Goal: Transaction & Acquisition: Book appointment/travel/reservation

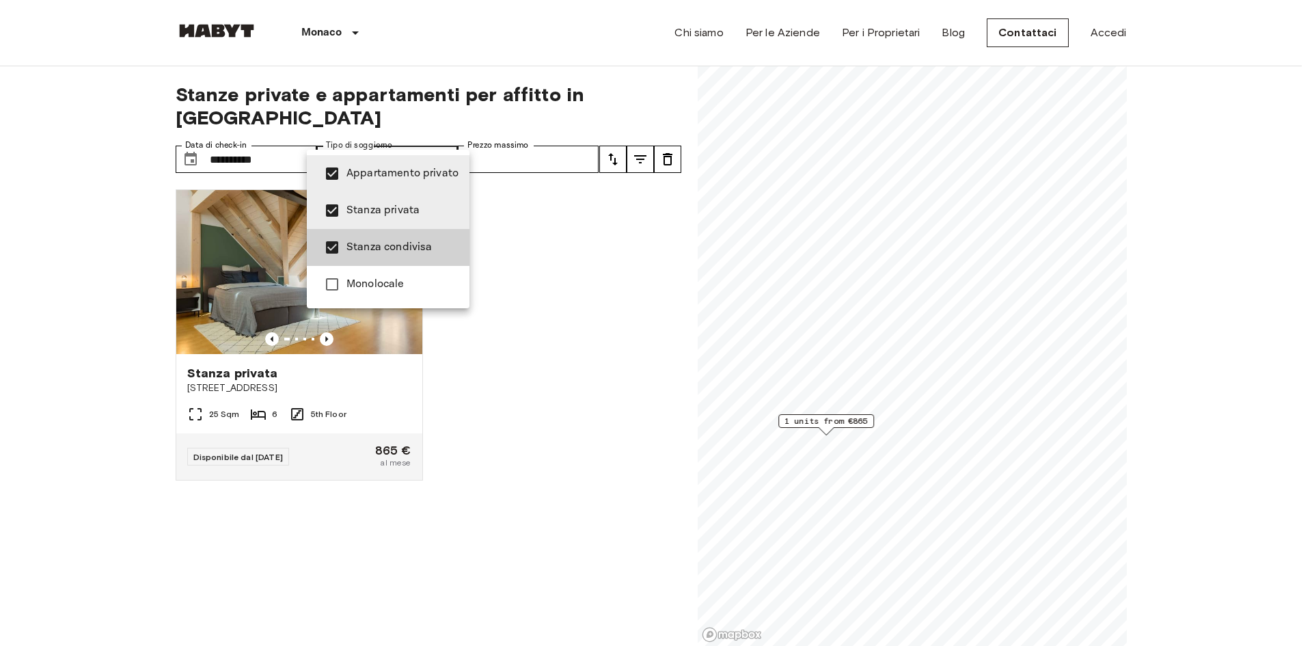
click at [260, 142] on div at bounding box center [656, 323] width 1312 height 646
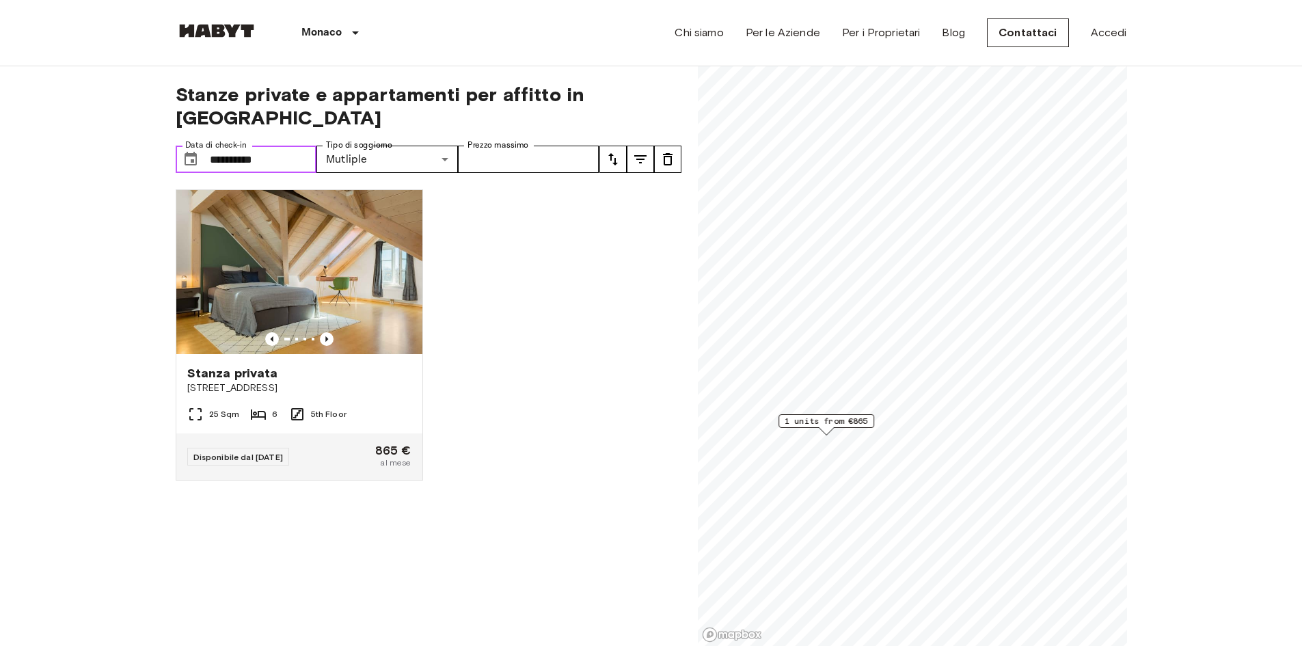
click at [258, 146] on input "**********" at bounding box center [263, 159] width 107 height 27
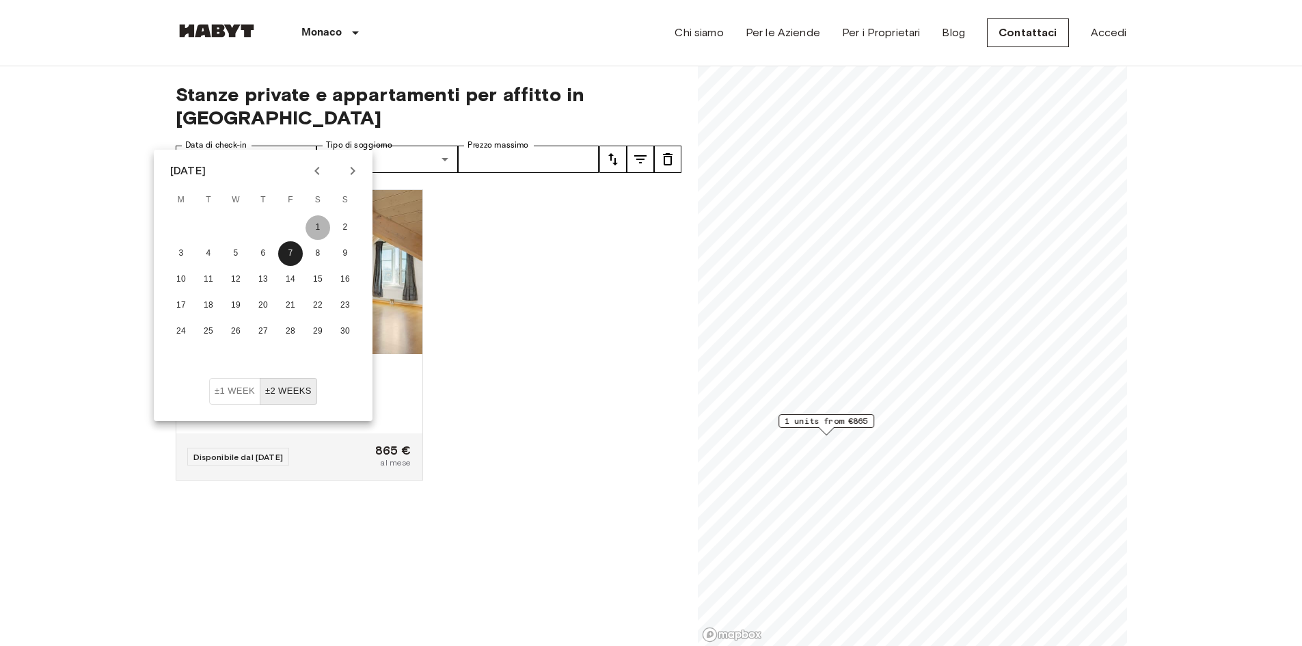
click at [319, 225] on button "1" at bounding box center [318, 227] width 25 height 25
type input "**********"
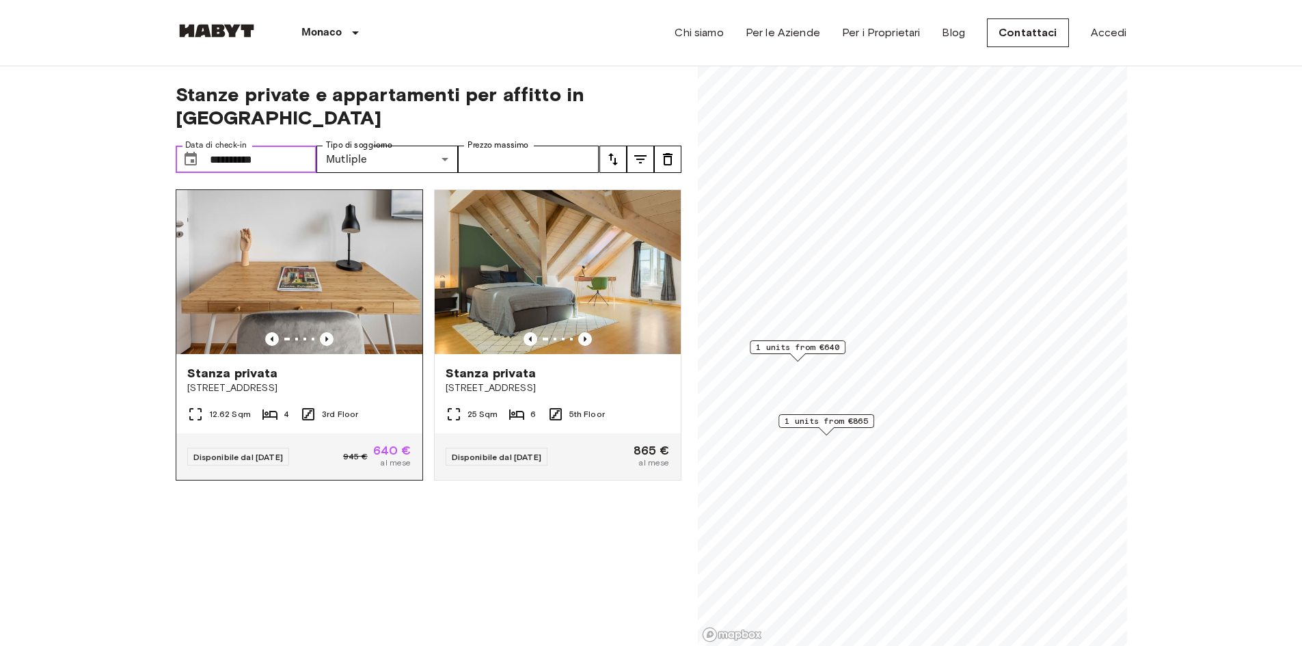
click at [381, 261] on img at bounding box center [299, 272] width 246 height 164
click at [500, 146] on input "Prezzo massimo" at bounding box center [528, 159] width 141 height 27
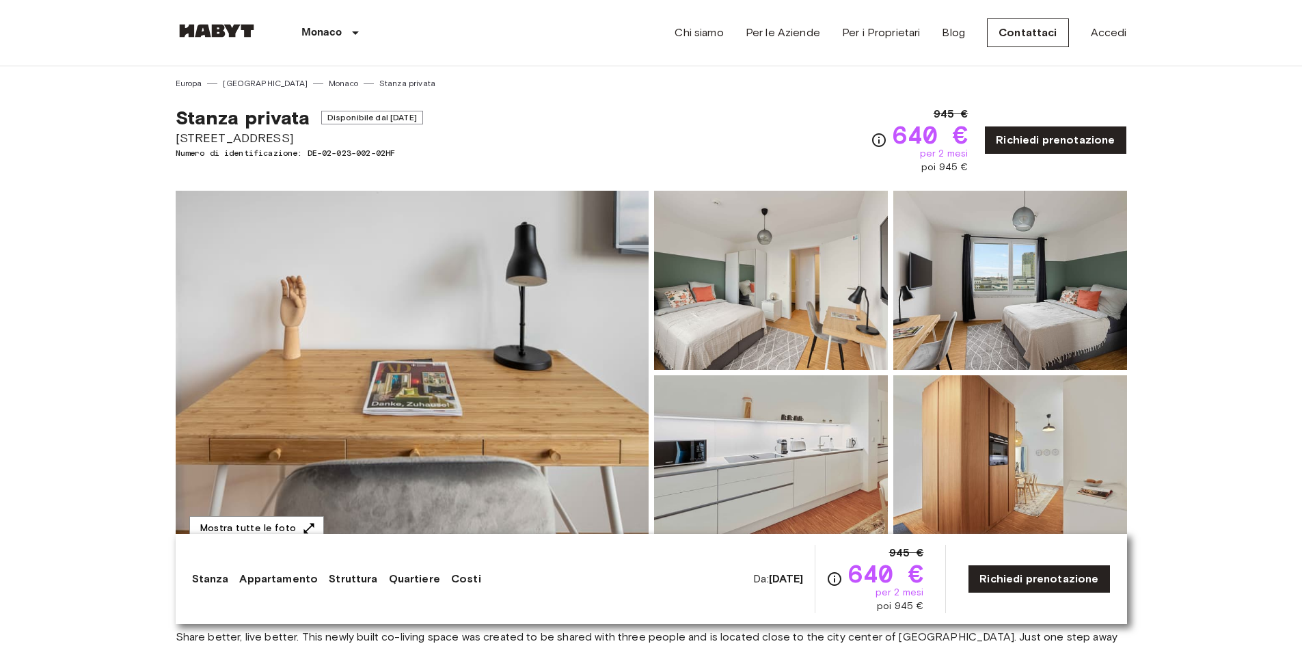
drag, startPoint x: 270, startPoint y: 137, endPoint x: 157, endPoint y: 138, distance: 112.8
copy span "[STREET_ADDRESS]"
click at [560, 138] on div "Stanza privata Disponibile dal [DATE] [GEOGRAPHIC_DATA] 3e Numero di identifica…" at bounding box center [651, 132] width 951 height 85
drag, startPoint x: 168, startPoint y: 142, endPoint x: 310, endPoint y: 142, distance: 142.2
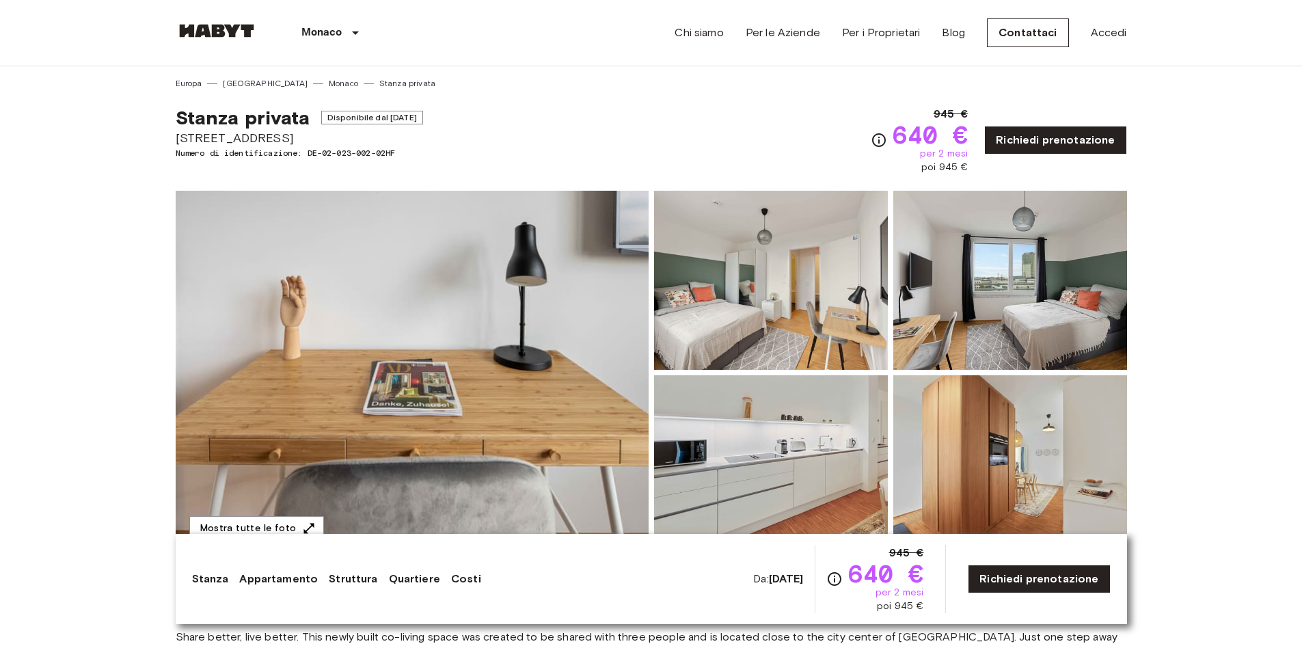
copy span "[STREET_ADDRESS]"
click at [568, 139] on div "Stanza privata Disponibile dal [DATE] [GEOGRAPHIC_DATA] 3e Numero di identifica…" at bounding box center [651, 132] width 951 height 85
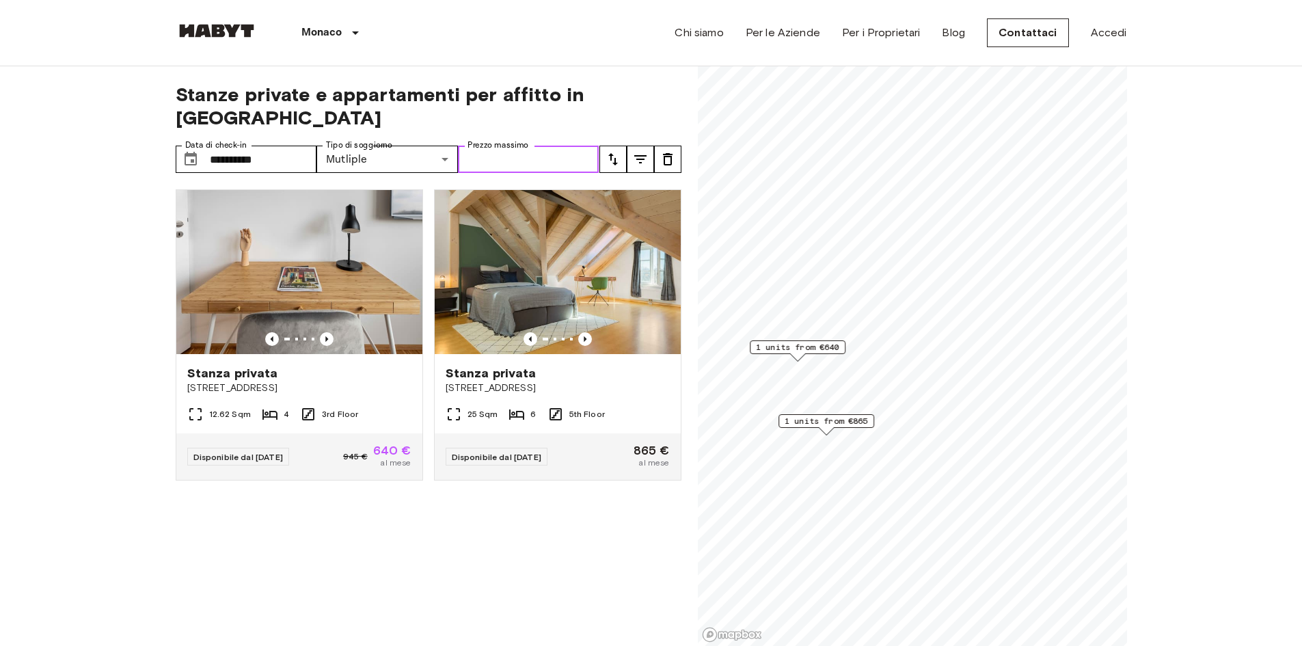
click at [543, 146] on input "Prezzo massimo" at bounding box center [528, 159] width 141 height 27
